Goal: Information Seeking & Learning: Learn about a topic

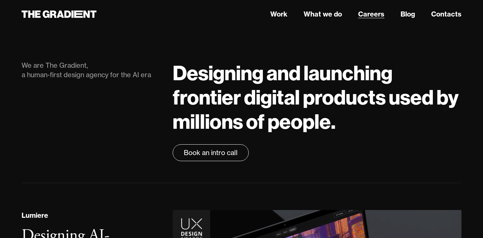
click at [371, 13] on link "Careers" at bounding box center [371, 14] width 26 height 10
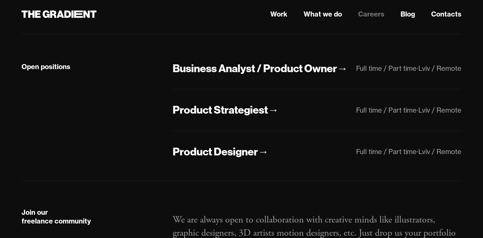
scroll to position [153, 0]
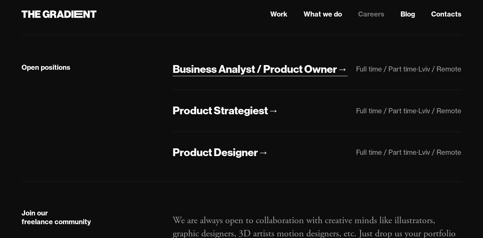
click at [317, 70] on div "Business Analyst / Product Owner" at bounding box center [255, 69] width 164 height 14
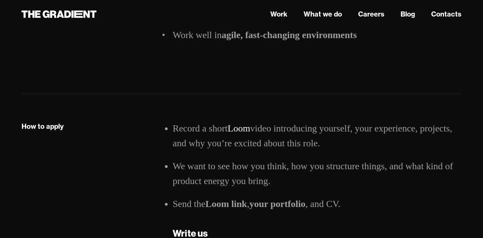
scroll to position [1112, 0]
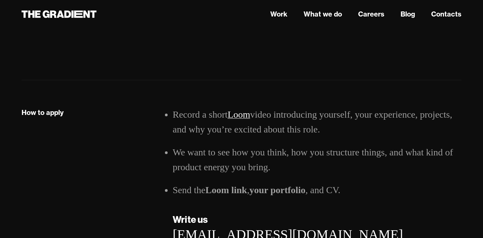
click at [243, 115] on link "Loom" at bounding box center [239, 114] width 23 height 10
click at [68, 15] on icon at bounding box center [59, 14] width 75 height 12
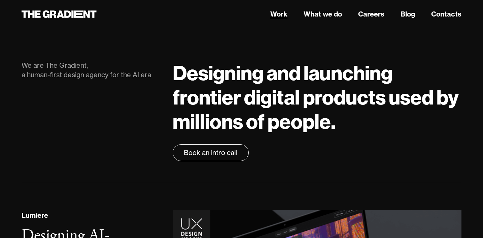
click at [276, 17] on link "Work" at bounding box center [278, 14] width 17 height 10
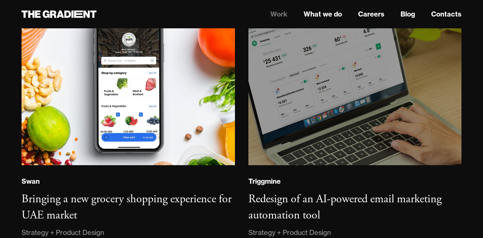
scroll to position [1018, 0]
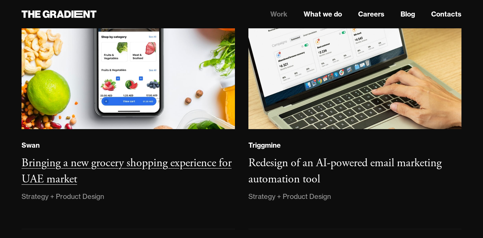
click at [189, 160] on h3 "Bringing a new grocery shopping experience for UAE market" at bounding box center [127, 171] width 210 height 31
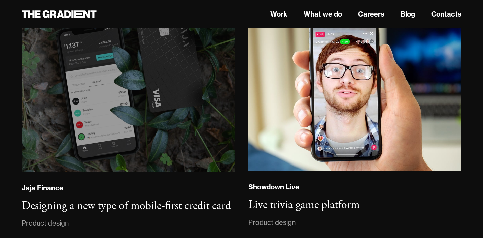
scroll to position [6727, 0]
